Goal: Task Accomplishment & Management: Complete application form

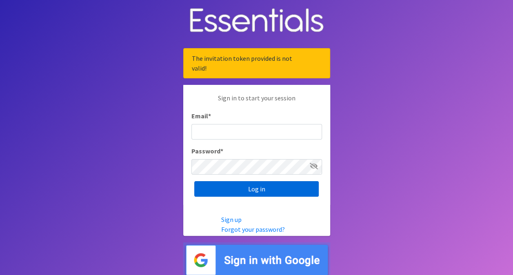
type input "[EMAIL_ADDRESS][DOMAIN_NAME]"
drag, startPoint x: 245, startPoint y: 188, endPoint x: 245, endPoint y: 184, distance: 4.5
click at [245, 188] on input "Log in" at bounding box center [256, 188] width 124 height 15
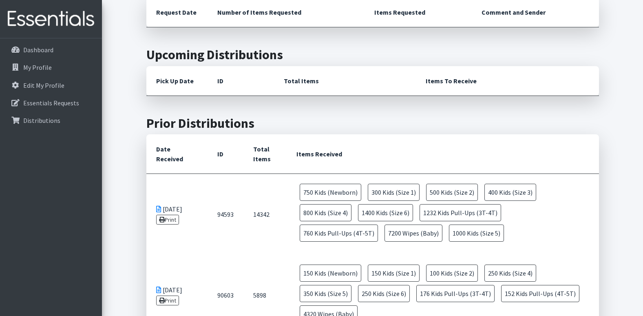
scroll to position [163, 0]
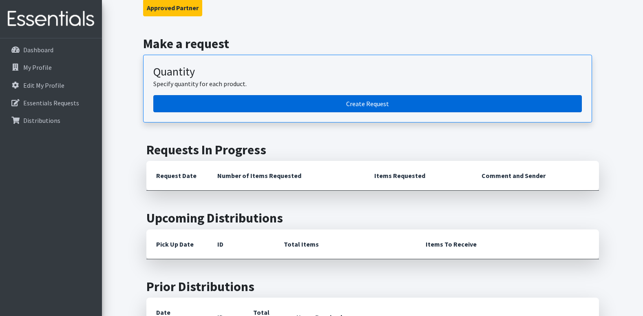
click at [345, 102] on link "Create Request" at bounding box center [367, 103] width 429 height 17
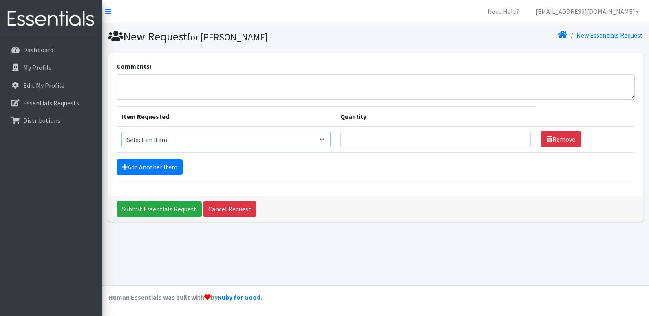
click at [327, 141] on select "Select an item Cloth Inserts (For Cloth Diapers) Kids (Newborn) Kids (Preemie) …" at bounding box center [227, 139] width 210 height 15
select select "5483"
click at [122, 132] on select "Select an item Cloth Inserts (For Cloth Diapers) Kids (Newborn) Kids (Preemie) …" at bounding box center [227, 139] width 210 height 15
click at [383, 139] on input "Quantity" at bounding box center [436, 139] width 190 height 15
type input "1"
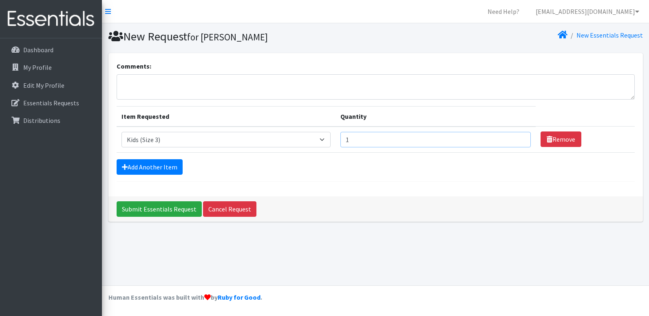
click at [515, 139] on input "1" at bounding box center [436, 139] width 190 height 15
click at [517, 137] on input "1" at bounding box center [436, 139] width 190 height 15
click at [516, 137] on input "2" at bounding box center [436, 139] width 190 height 15
click at [516, 137] on input "3" at bounding box center [436, 139] width 190 height 15
click at [516, 137] on input "4" at bounding box center [436, 139] width 190 height 15
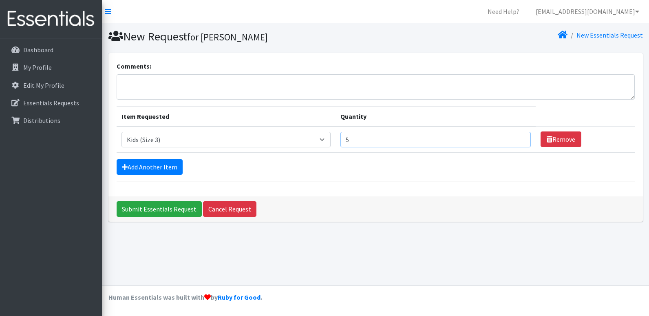
click at [516, 137] on input "5" at bounding box center [436, 139] width 190 height 15
click at [516, 137] on input "6" at bounding box center [436, 139] width 190 height 15
click at [516, 137] on input "7" at bounding box center [436, 139] width 190 height 15
click at [516, 137] on input "8" at bounding box center [436, 139] width 190 height 15
click at [516, 137] on input "9" at bounding box center [436, 139] width 190 height 15
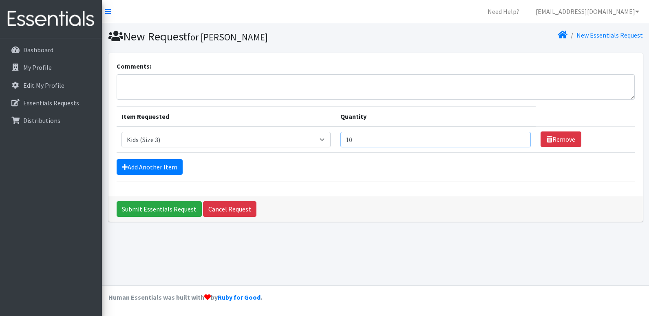
type input "10"
click at [516, 137] on input "10" at bounding box center [436, 139] width 190 height 15
click at [159, 168] on link "Add Another Item" at bounding box center [150, 166] width 66 height 15
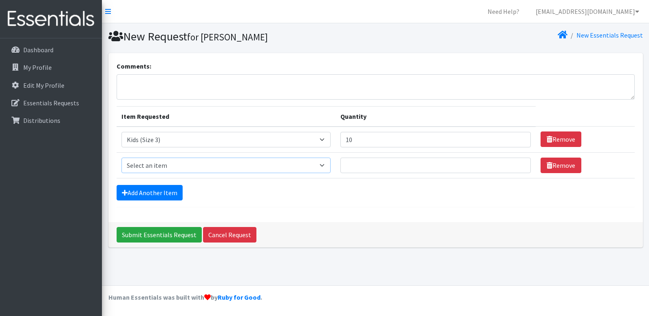
click at [329, 166] on select "Select an item Cloth Inserts (For Cloth Diapers) Kids (Newborn) Kids (Preemie) …" at bounding box center [227, 164] width 210 height 15
select select "5484"
click at [122, 157] on select "Select an item Cloth Inserts (For Cloth Diapers) Kids (Newborn) Kids (Preemie) …" at bounding box center [227, 164] width 210 height 15
click at [361, 159] on input "Quantity" at bounding box center [436, 164] width 190 height 15
click at [517, 163] on input "1" at bounding box center [436, 164] width 190 height 15
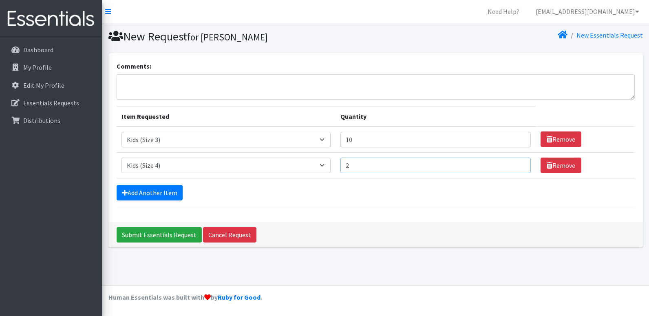
click at [517, 163] on input "2" at bounding box center [436, 164] width 190 height 15
click at [375, 170] on input "2" at bounding box center [436, 164] width 190 height 15
drag, startPoint x: 374, startPoint y: 166, endPoint x: 327, endPoint y: 173, distance: 47.0
click at [327, 173] on tr "Item Requested Select an item Cloth Inserts (For Cloth Diapers) Kids (Newborn) …" at bounding box center [376, 165] width 518 height 26
type input "1"
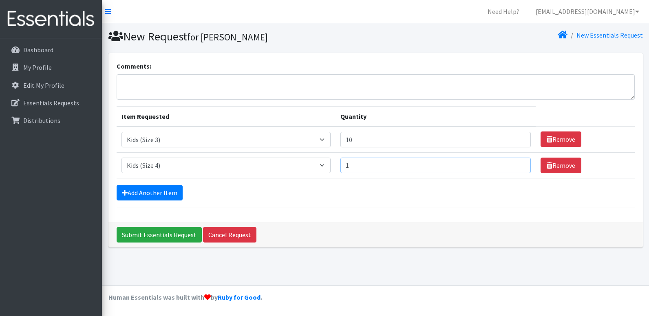
click at [516, 164] on input "1" at bounding box center [436, 164] width 190 height 15
click at [516, 164] on input "2" at bounding box center [436, 164] width 190 height 15
click at [516, 164] on input "3" at bounding box center [436, 164] width 190 height 15
click at [516, 164] on input "4" at bounding box center [436, 164] width 190 height 15
click at [516, 164] on input "5" at bounding box center [436, 164] width 190 height 15
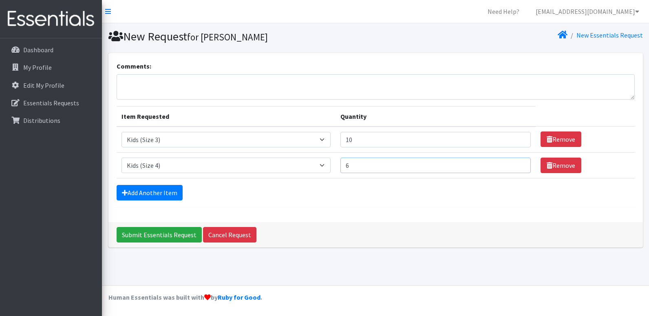
click at [516, 164] on input "6" at bounding box center [436, 164] width 190 height 15
click at [516, 164] on input "7" at bounding box center [436, 164] width 190 height 15
click at [516, 164] on input "8" at bounding box center [436, 164] width 190 height 15
click at [516, 164] on input "9" at bounding box center [436, 164] width 190 height 15
click at [516, 164] on input "10" at bounding box center [436, 164] width 190 height 15
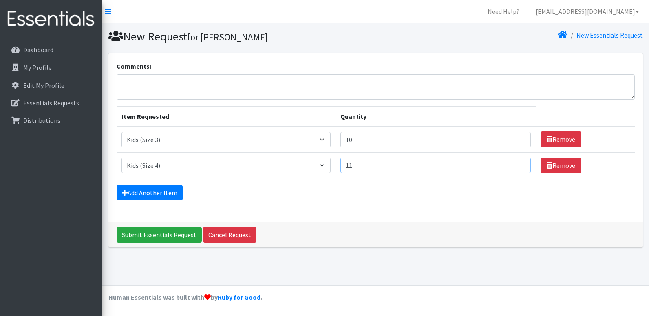
click at [516, 164] on input "11" at bounding box center [436, 164] width 190 height 15
click at [516, 164] on input "12" at bounding box center [436, 164] width 190 height 15
click at [516, 164] on input "13" at bounding box center [436, 164] width 190 height 15
click at [516, 164] on input "14" at bounding box center [436, 164] width 190 height 15
click at [516, 164] on input "15" at bounding box center [436, 164] width 190 height 15
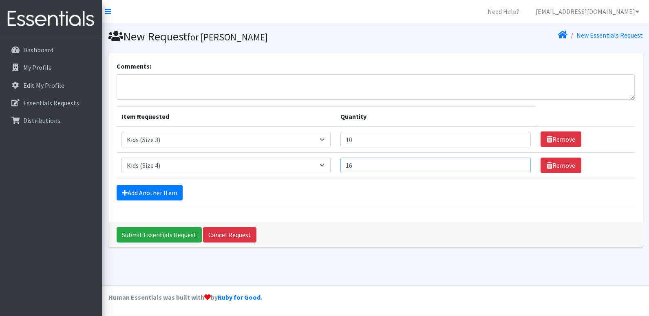
click at [516, 164] on input "16" at bounding box center [436, 164] width 190 height 15
click at [516, 164] on input "17" at bounding box center [436, 164] width 190 height 15
click at [516, 164] on input "18" at bounding box center [436, 164] width 190 height 15
click at [516, 164] on input "19" at bounding box center [436, 164] width 190 height 15
click at [516, 164] on input "20" at bounding box center [436, 164] width 190 height 15
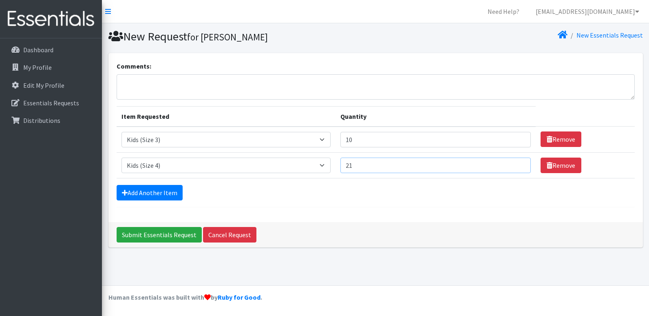
click at [516, 164] on input "21" at bounding box center [436, 164] width 190 height 15
type input "20"
click at [516, 169] on input "20" at bounding box center [436, 164] width 190 height 15
click at [518, 137] on input "11" at bounding box center [436, 139] width 190 height 15
type input "12"
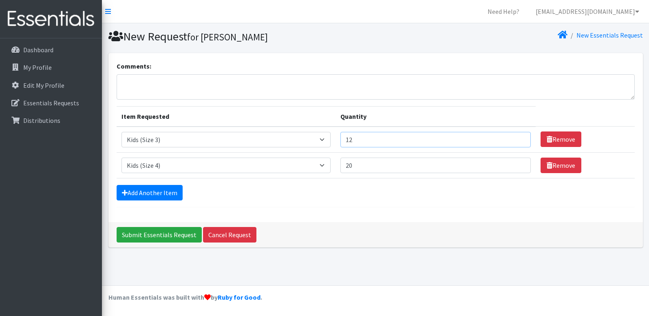
click at [518, 137] on input "12" at bounding box center [436, 139] width 190 height 15
click at [161, 191] on link "Add Another Item" at bounding box center [150, 192] width 66 height 15
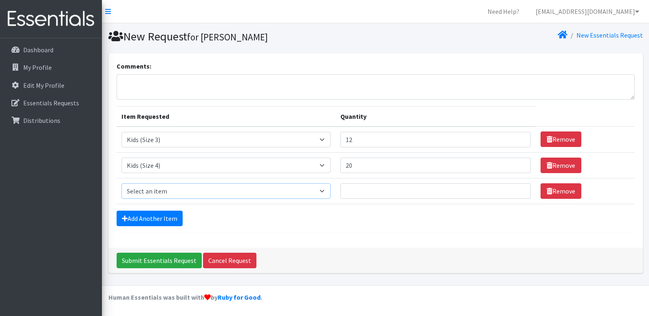
click at [327, 190] on select "Select an item Cloth Inserts (For Cloth Diapers) Kids (Newborn) Kids (Preemie) …" at bounding box center [227, 190] width 210 height 15
select select "5486"
click at [122, 183] on select "Select an item Cloth Inserts (For Cloth Diapers) Kids (Newborn) Kids (Preemie) …" at bounding box center [227, 190] width 210 height 15
click at [362, 188] on input "Quantity" at bounding box center [436, 190] width 190 height 15
click at [517, 190] on input "1" at bounding box center [436, 190] width 190 height 15
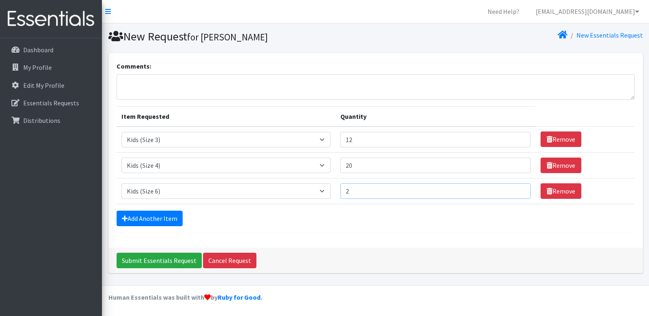
click at [517, 190] on input "2" at bounding box center [436, 190] width 190 height 15
click at [517, 190] on input "3" at bounding box center [436, 190] width 190 height 15
click at [517, 190] on input "4" at bounding box center [436, 190] width 190 height 15
click at [517, 190] on input "5" at bounding box center [436, 190] width 190 height 15
click at [517, 190] on input "6" at bounding box center [436, 190] width 190 height 15
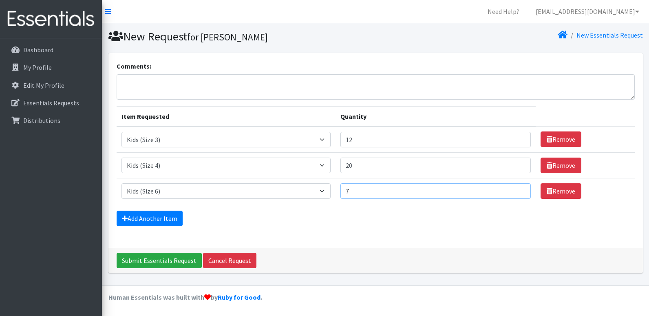
click at [517, 190] on input "7" at bounding box center [436, 190] width 190 height 15
click at [517, 190] on input "8" at bounding box center [436, 190] width 190 height 15
click at [517, 190] on input "9" at bounding box center [436, 190] width 190 height 15
click at [517, 190] on input "10" at bounding box center [436, 190] width 190 height 15
click at [517, 190] on input "11" at bounding box center [436, 190] width 190 height 15
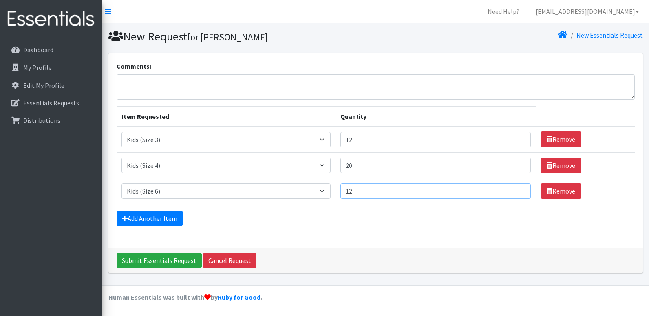
type input "12"
click at [517, 190] on input "12" at bounding box center [436, 190] width 190 height 15
click at [168, 221] on link "Add Another Item" at bounding box center [150, 217] width 66 height 15
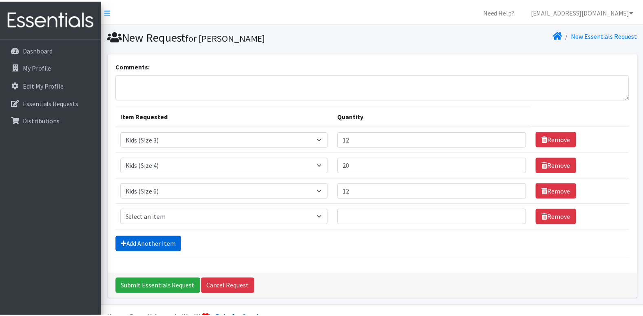
scroll to position [20, 0]
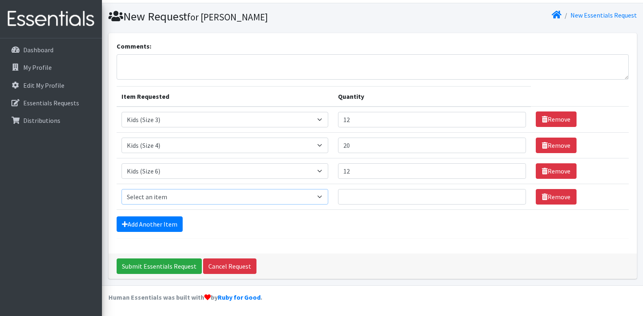
click at [320, 197] on select "Select an item Cloth Inserts (For Cloth Diapers) Kids (Newborn) Kids (Preemie) …" at bounding box center [225, 196] width 207 height 15
select select "5487"
click at [122, 189] on select "Select an item Cloth Inserts (For Cloth Diapers) Kids (Newborn) Kids (Preemie) …" at bounding box center [225, 196] width 207 height 15
click at [512, 194] on input "1" at bounding box center [432, 196] width 188 height 15
click at [512, 194] on input "2" at bounding box center [432, 196] width 188 height 15
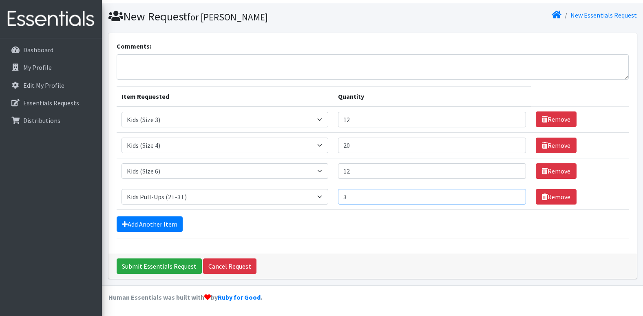
click at [512, 194] on input "3" at bounding box center [432, 196] width 188 height 15
click at [512, 194] on input "4" at bounding box center [432, 196] width 188 height 15
click at [512, 194] on input "5" at bounding box center [432, 196] width 188 height 15
click at [512, 194] on input "6" at bounding box center [432, 196] width 188 height 15
click at [512, 194] on input "7" at bounding box center [432, 196] width 188 height 15
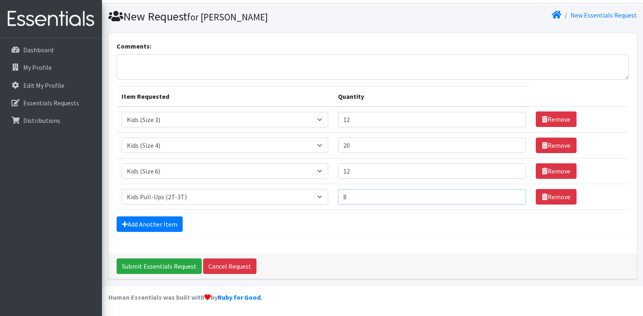
click at [512, 194] on input "8" at bounding box center [432, 196] width 188 height 15
click at [512, 194] on input "9" at bounding box center [432, 196] width 188 height 15
click at [512, 194] on input "10" at bounding box center [432, 196] width 188 height 15
click at [512, 194] on input "11" at bounding box center [432, 196] width 188 height 15
type input "12"
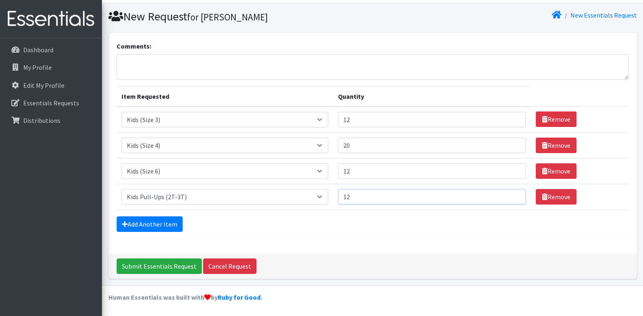
click at [512, 194] on input "12" at bounding box center [432, 196] width 188 height 15
click at [158, 220] on link "Add Another Item" at bounding box center [150, 223] width 66 height 15
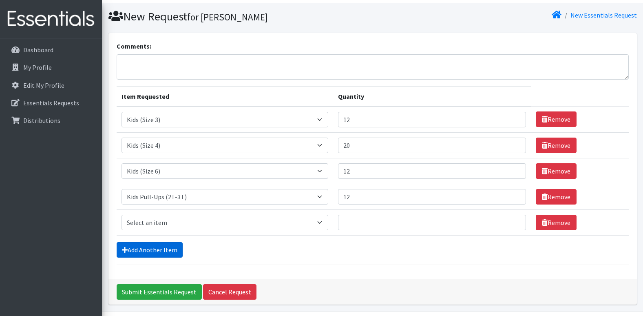
scroll to position [46, 0]
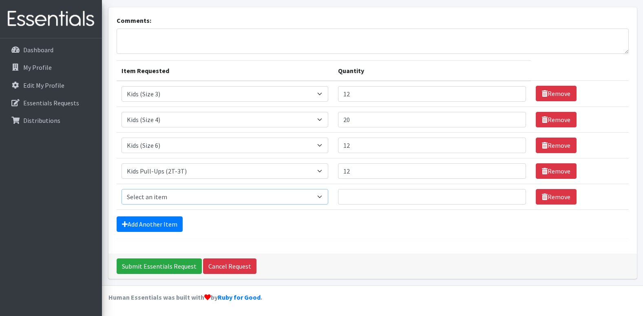
click at [323, 197] on select "Select an item Cloth Inserts (For Cloth Diapers) Kids (Newborn) Kids (Preemie) …" at bounding box center [225, 196] width 207 height 15
select select "5488"
click at [122, 189] on select "Select an item Cloth Inserts (For Cloth Diapers) Kids (Newborn) Kids (Preemie) …" at bounding box center [225, 196] width 207 height 15
click at [511, 194] on input "1" at bounding box center [432, 196] width 188 height 15
click at [511, 194] on input "2" at bounding box center [432, 196] width 188 height 15
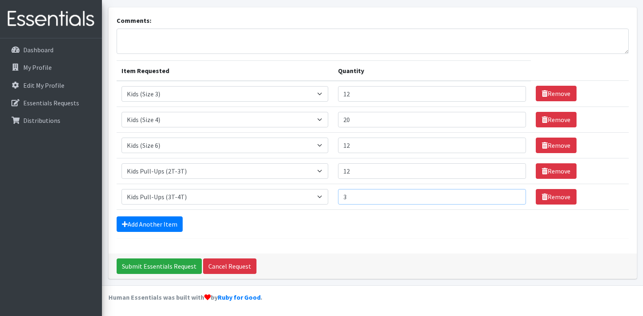
click at [511, 194] on input "3" at bounding box center [432, 196] width 188 height 15
click at [511, 194] on input "4" at bounding box center [432, 196] width 188 height 15
click at [511, 194] on input "5" at bounding box center [432, 196] width 188 height 15
click at [511, 194] on input "6" at bounding box center [432, 196] width 188 height 15
click at [511, 194] on input "7" at bounding box center [432, 196] width 188 height 15
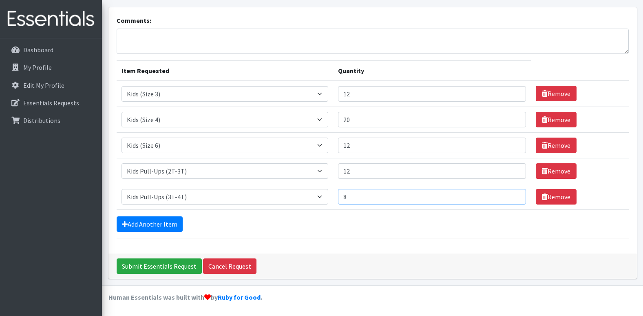
click at [511, 194] on input "8" at bounding box center [432, 196] width 188 height 15
click at [511, 194] on input "9" at bounding box center [432, 196] width 188 height 15
click at [511, 194] on input "10" at bounding box center [432, 196] width 188 height 15
click at [511, 194] on input "11" at bounding box center [432, 196] width 188 height 15
type input "12"
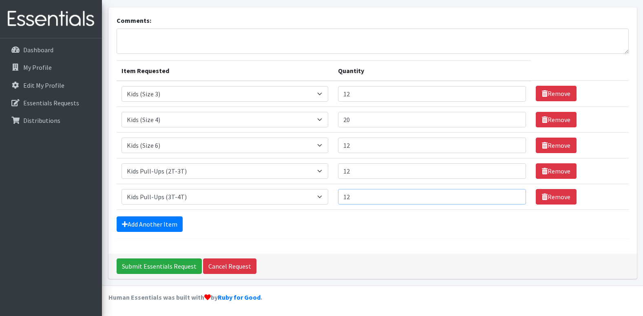
click at [511, 194] on input "12" at bounding box center [432, 196] width 188 height 15
click at [167, 221] on link "Add Another Item" at bounding box center [150, 223] width 66 height 15
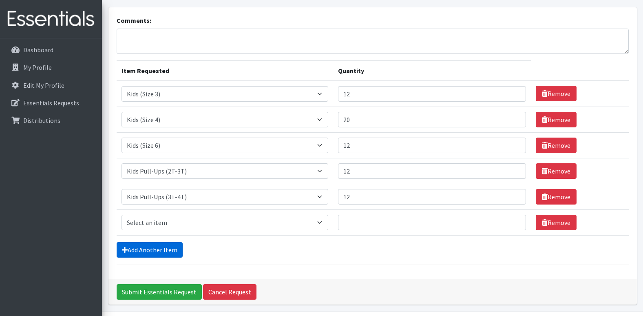
scroll to position [71, 0]
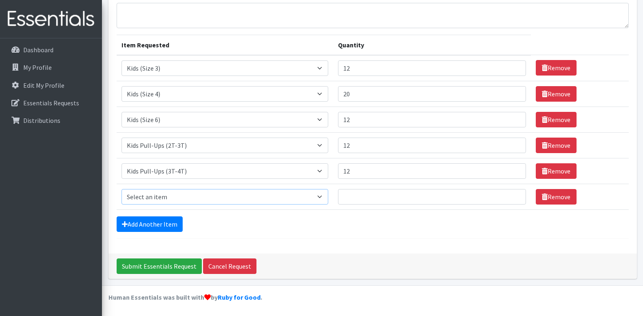
click at [324, 199] on select "Select an item Cloth Inserts (For Cloth Diapers) Kids (Newborn) Kids (Preemie) …" at bounding box center [225, 196] width 207 height 15
select select "5489"
click at [122, 189] on select "Select an item Cloth Inserts (For Cloth Diapers) Kids (Newborn) Kids (Preemie) …" at bounding box center [225, 196] width 207 height 15
click at [512, 194] on input "1" at bounding box center [432, 196] width 188 height 15
click at [512, 194] on input "2" at bounding box center [432, 196] width 188 height 15
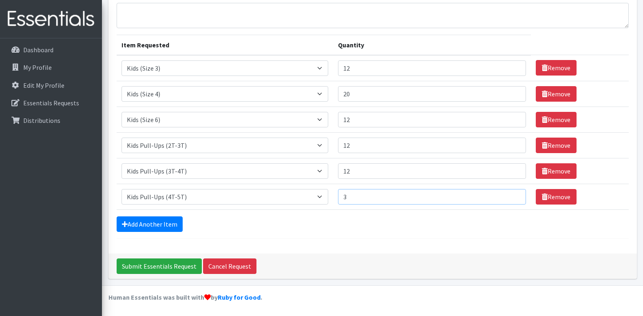
click at [512, 194] on input "3" at bounding box center [432, 196] width 188 height 15
click at [512, 194] on input "4" at bounding box center [432, 196] width 188 height 15
click at [512, 194] on input "5" at bounding box center [432, 196] width 188 height 15
click at [512, 194] on input "6" at bounding box center [432, 196] width 188 height 15
click at [512, 194] on input "7" at bounding box center [432, 196] width 188 height 15
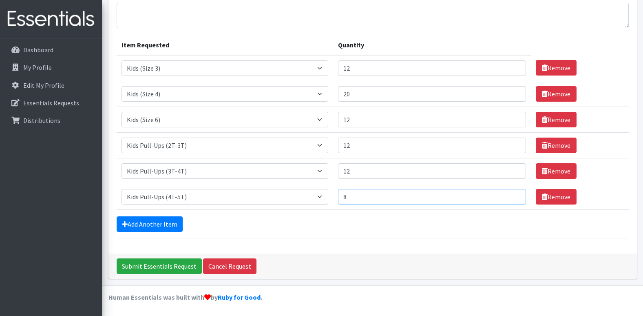
click at [512, 194] on input "8" at bounding box center [432, 196] width 188 height 15
click at [512, 194] on input "9" at bounding box center [432, 196] width 188 height 15
click at [512, 194] on input "10" at bounding box center [432, 196] width 188 height 15
click at [512, 194] on input "11" at bounding box center [432, 196] width 188 height 15
click at [512, 194] on input "12" at bounding box center [432, 196] width 188 height 15
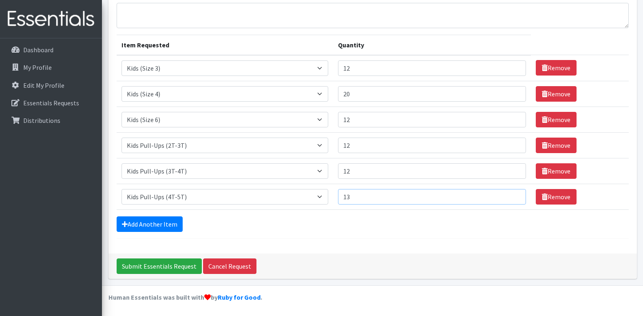
click at [512, 194] on input "13" at bounding box center [432, 196] width 188 height 15
click at [512, 194] on input "14" at bounding box center [432, 196] width 188 height 15
click at [512, 194] on input "15" at bounding box center [432, 196] width 188 height 15
click at [512, 194] on input "16" at bounding box center [432, 196] width 188 height 15
click at [512, 194] on input "17" at bounding box center [432, 196] width 188 height 15
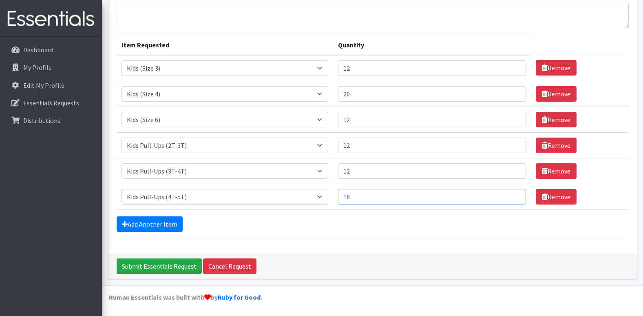
click at [512, 194] on input "18" at bounding box center [432, 196] width 188 height 15
click at [512, 194] on input "19" at bounding box center [432, 196] width 188 height 15
type input "20"
click at [512, 194] on input "20" at bounding box center [432, 196] width 188 height 15
click at [159, 224] on link "Add Another Item" at bounding box center [150, 223] width 66 height 15
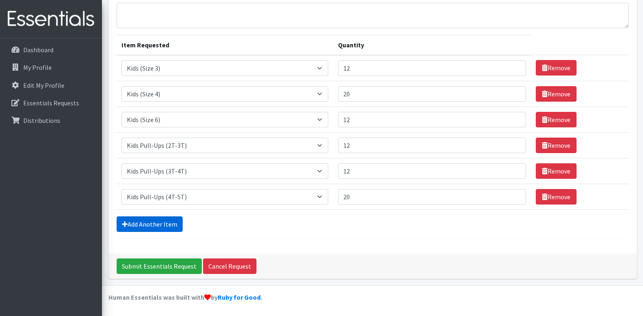
scroll to position [97, 0]
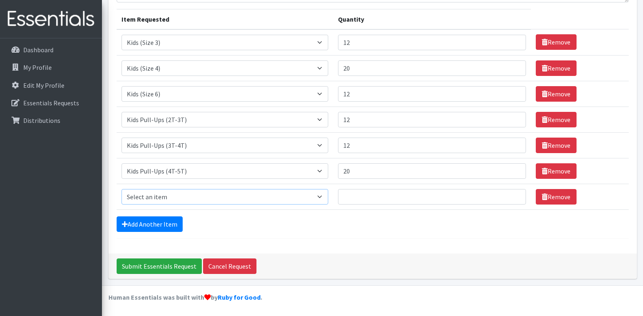
click at [326, 201] on select "Select an item Cloth Inserts (For Cloth Diapers) Kids (Newborn) Kids (Preemie) …" at bounding box center [225, 196] width 207 height 15
select select "5491"
click at [122, 189] on select "Select an item Cloth Inserts (For Cloth Diapers) Kids (Newborn) Kids (Preemie) …" at bounding box center [225, 196] width 207 height 15
click at [511, 197] on input "1" at bounding box center [432, 196] width 188 height 15
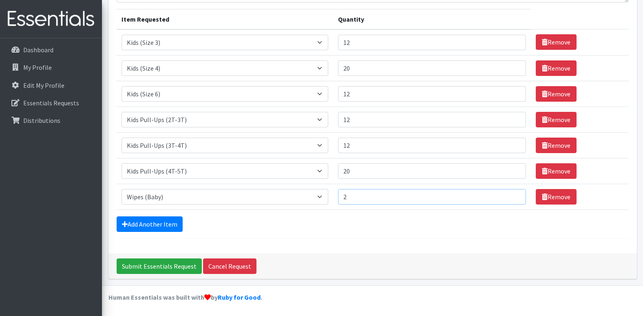
click at [511, 196] on input "2" at bounding box center [432, 196] width 188 height 15
click at [511, 196] on input "3" at bounding box center [432, 196] width 188 height 15
click at [511, 196] on input "4" at bounding box center [432, 196] width 188 height 15
click at [511, 196] on input "5" at bounding box center [432, 196] width 188 height 15
click at [511, 196] on input "6" at bounding box center [432, 196] width 188 height 15
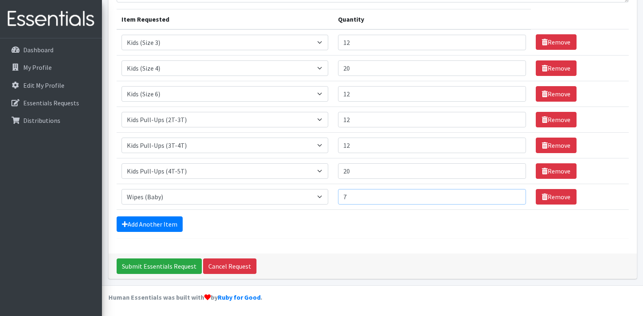
click at [511, 196] on input "7" at bounding box center [432, 196] width 188 height 15
click at [511, 196] on input "8" at bounding box center [432, 196] width 188 height 15
click at [511, 196] on input "346" at bounding box center [432, 196] width 188 height 15
click at [511, 196] on input "347" at bounding box center [432, 196] width 188 height 15
click at [511, 196] on input "348" at bounding box center [432, 196] width 188 height 15
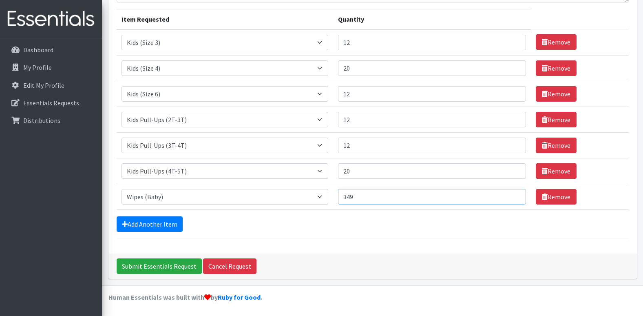
click at [511, 196] on input "349" at bounding box center [432, 196] width 188 height 15
click at [511, 196] on input "350" at bounding box center [432, 196] width 188 height 15
click at [511, 196] on input "351" at bounding box center [432, 196] width 188 height 15
click at [511, 196] on input "352" at bounding box center [432, 196] width 188 height 15
click at [511, 196] on input "353" at bounding box center [432, 196] width 188 height 15
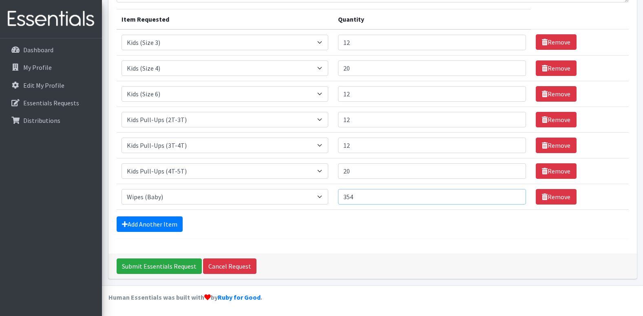
click at [511, 196] on input "354" at bounding box center [432, 196] width 188 height 15
click at [511, 196] on input "355" at bounding box center [432, 196] width 188 height 15
click at [511, 196] on input "356" at bounding box center [432, 196] width 188 height 15
click at [511, 196] on input "357" at bounding box center [432, 196] width 188 height 15
click at [511, 196] on input "358" at bounding box center [432, 196] width 188 height 15
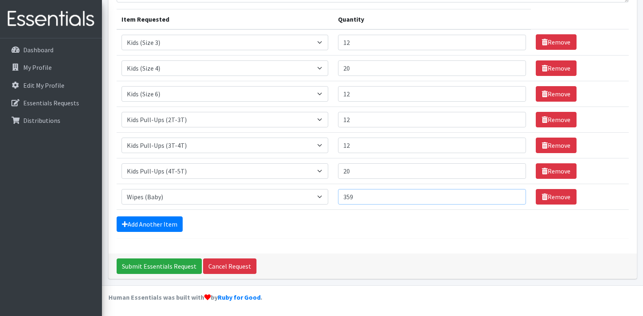
click at [511, 196] on input "359" at bounding box center [432, 196] width 188 height 15
click at [511, 196] on input "360" at bounding box center [432, 196] width 188 height 15
click at [511, 196] on input "361" at bounding box center [432, 196] width 188 height 15
click at [511, 196] on input "362" at bounding box center [432, 196] width 188 height 15
click at [511, 196] on input "377" at bounding box center [432, 196] width 188 height 15
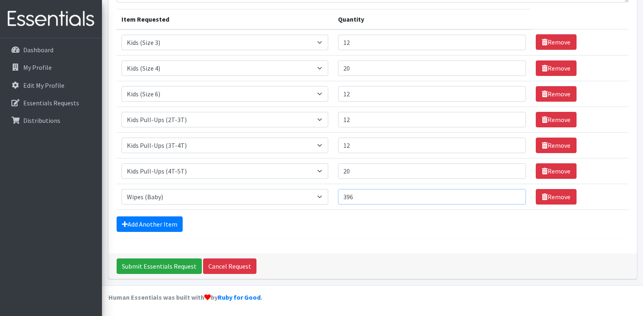
click at [511, 196] on input "396" at bounding box center [432, 196] width 188 height 15
click at [511, 196] on input "400" at bounding box center [432, 196] width 188 height 15
click at [511, 196] on input "401" at bounding box center [432, 196] width 188 height 15
type input "400"
click at [511, 199] on input "400" at bounding box center [432, 196] width 188 height 15
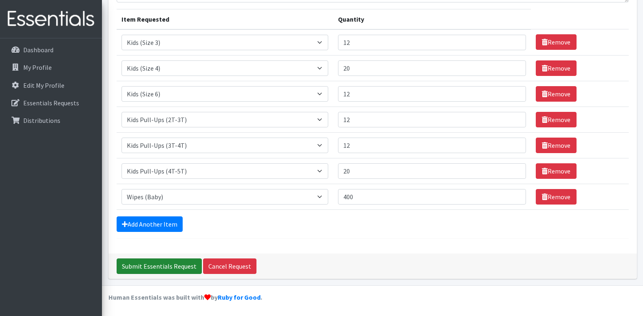
click at [170, 267] on input "Submit Essentials Request" at bounding box center [159, 265] width 85 height 15
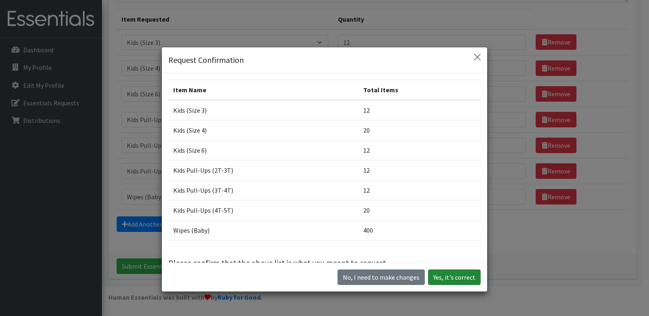
click at [460, 276] on button "Yes, it's correct" at bounding box center [454, 276] width 53 height 15
